Goal: Information Seeking & Learning: Learn about a topic

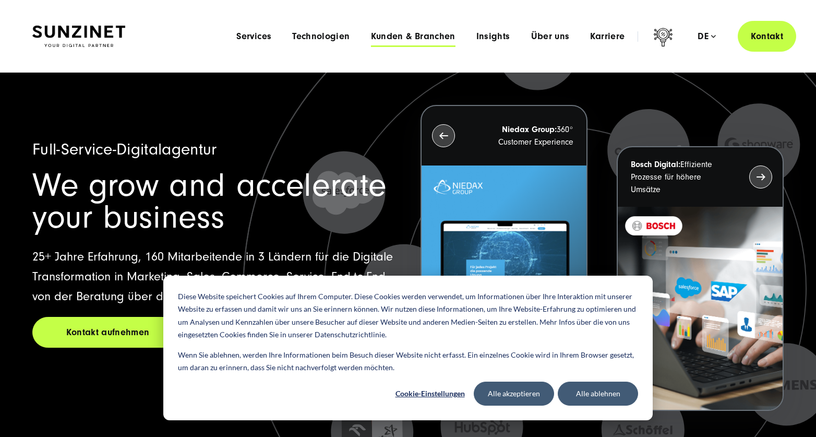
click at [397, 39] on span "Kunden & Branchen" at bounding box center [413, 36] width 85 height 10
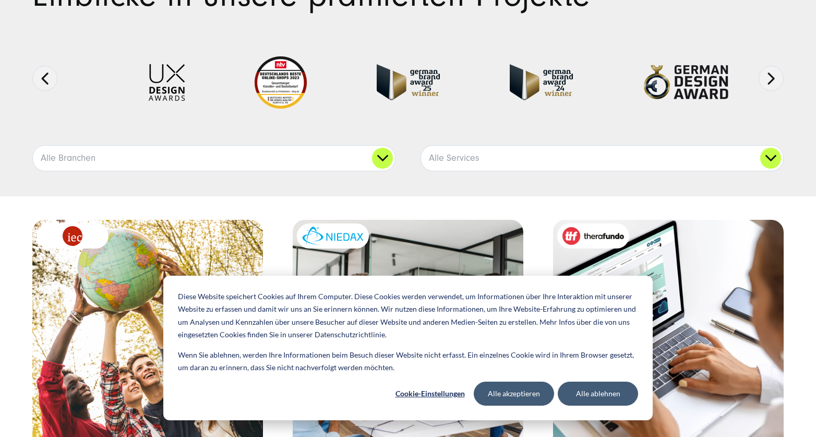
scroll to position [182, 0]
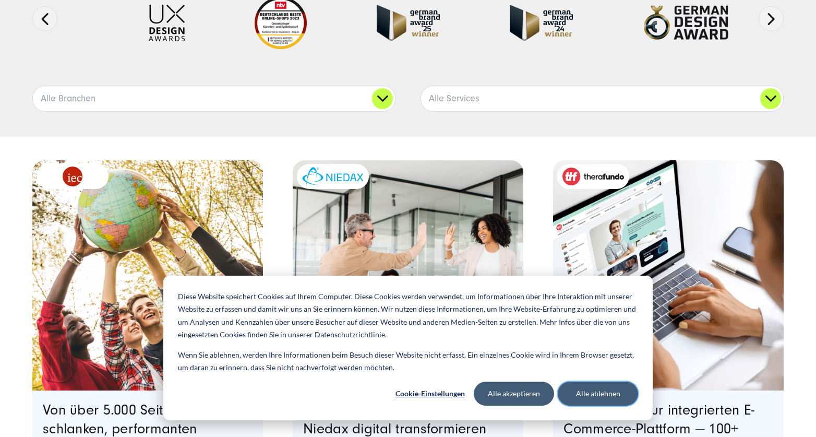
click at [595, 387] on button "Alle ablehnen" at bounding box center [598, 393] width 80 height 24
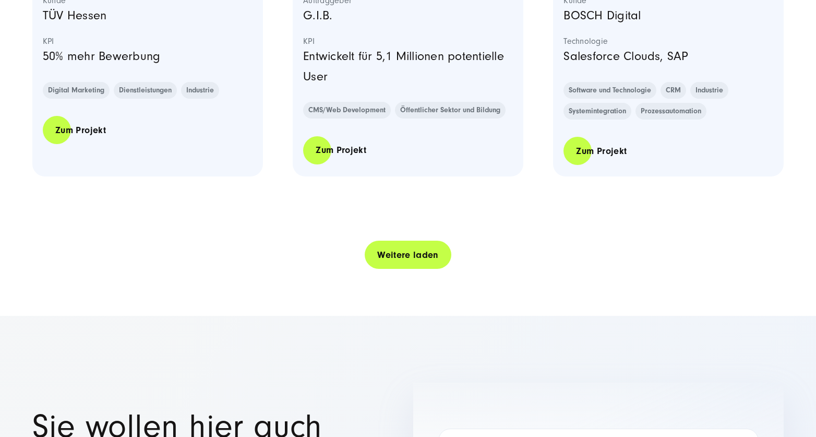
scroll to position [2235, 0]
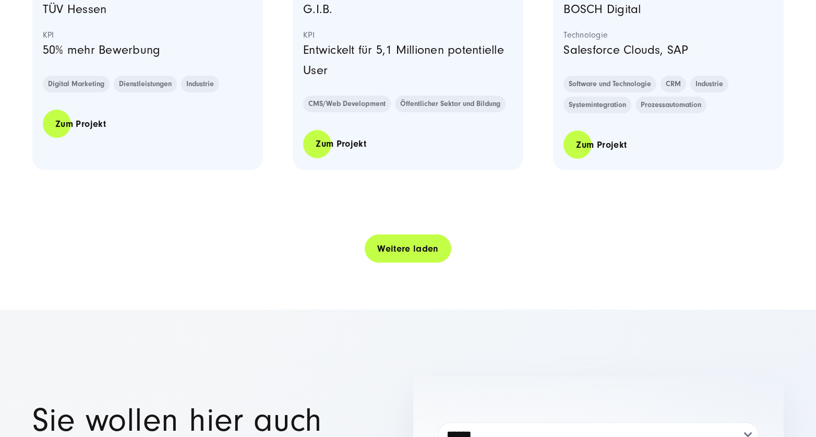
click at [409, 251] on link "Weitere laden" at bounding box center [408, 249] width 87 height 30
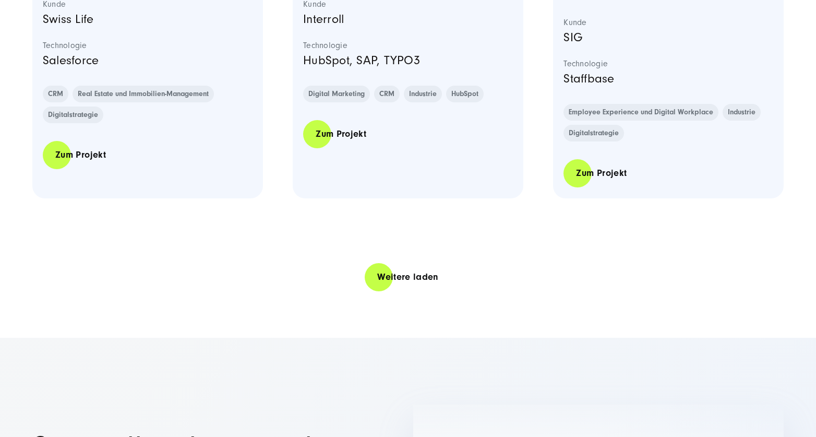
scroll to position [4303, 0]
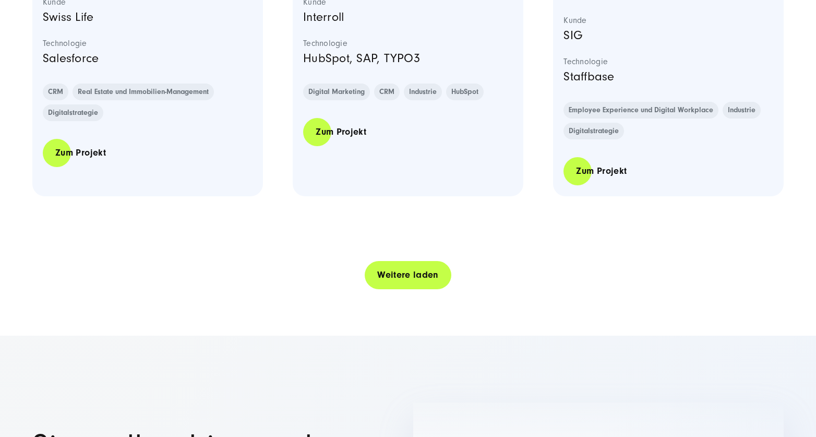
click at [384, 290] on link "Weitere laden" at bounding box center [408, 275] width 87 height 30
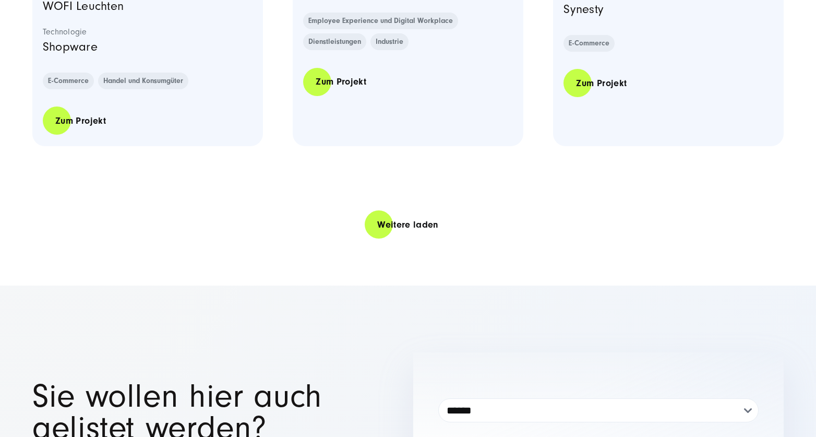
scroll to position [6462, 0]
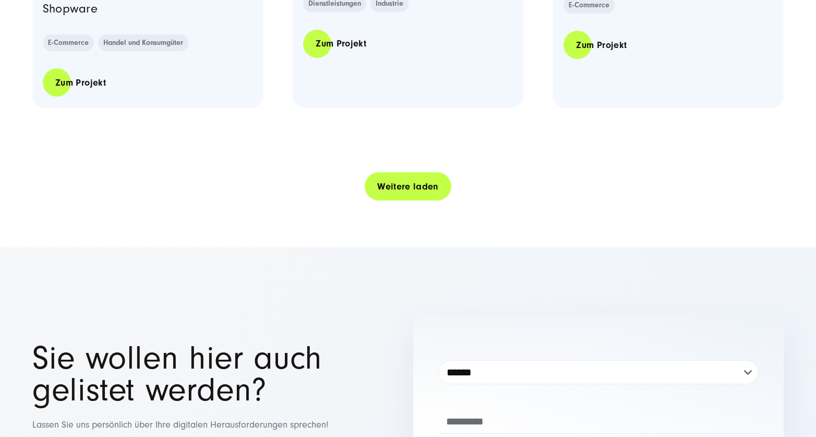
click at [400, 201] on link "Weitere laden" at bounding box center [408, 187] width 87 height 30
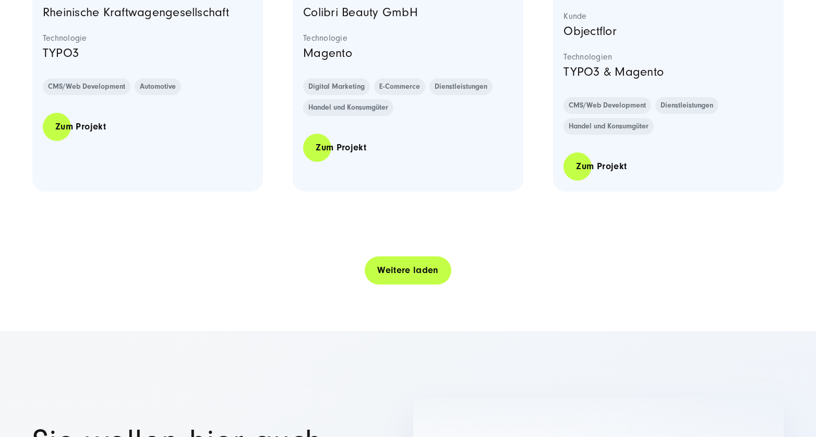
scroll to position [8537, 0]
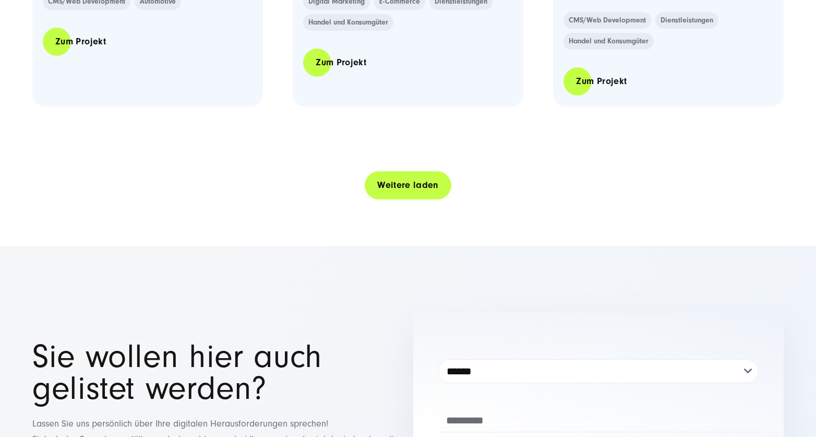
click at [400, 200] on link "Weitere laden" at bounding box center [408, 185] width 87 height 30
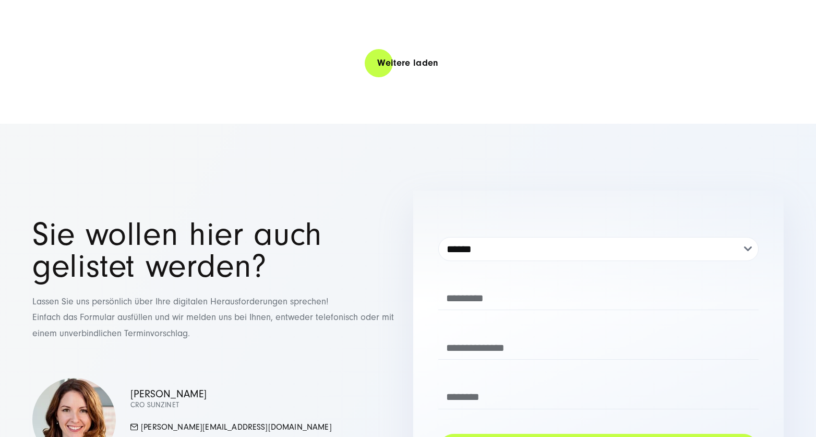
scroll to position [10803, 0]
